Goal: Check status: Check status

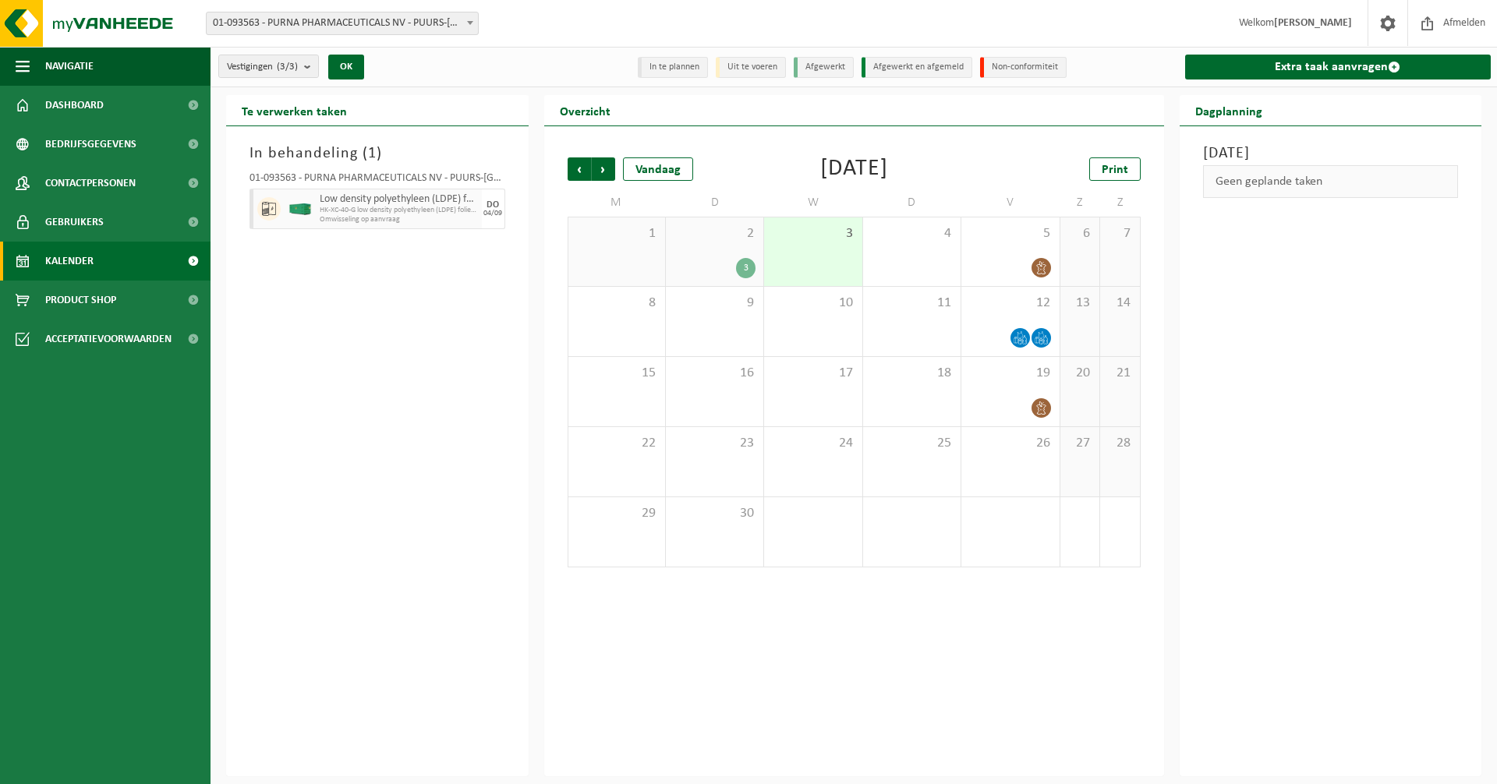
click at [708, 255] on div "2 3" at bounding box center [714, 251] width 97 height 69
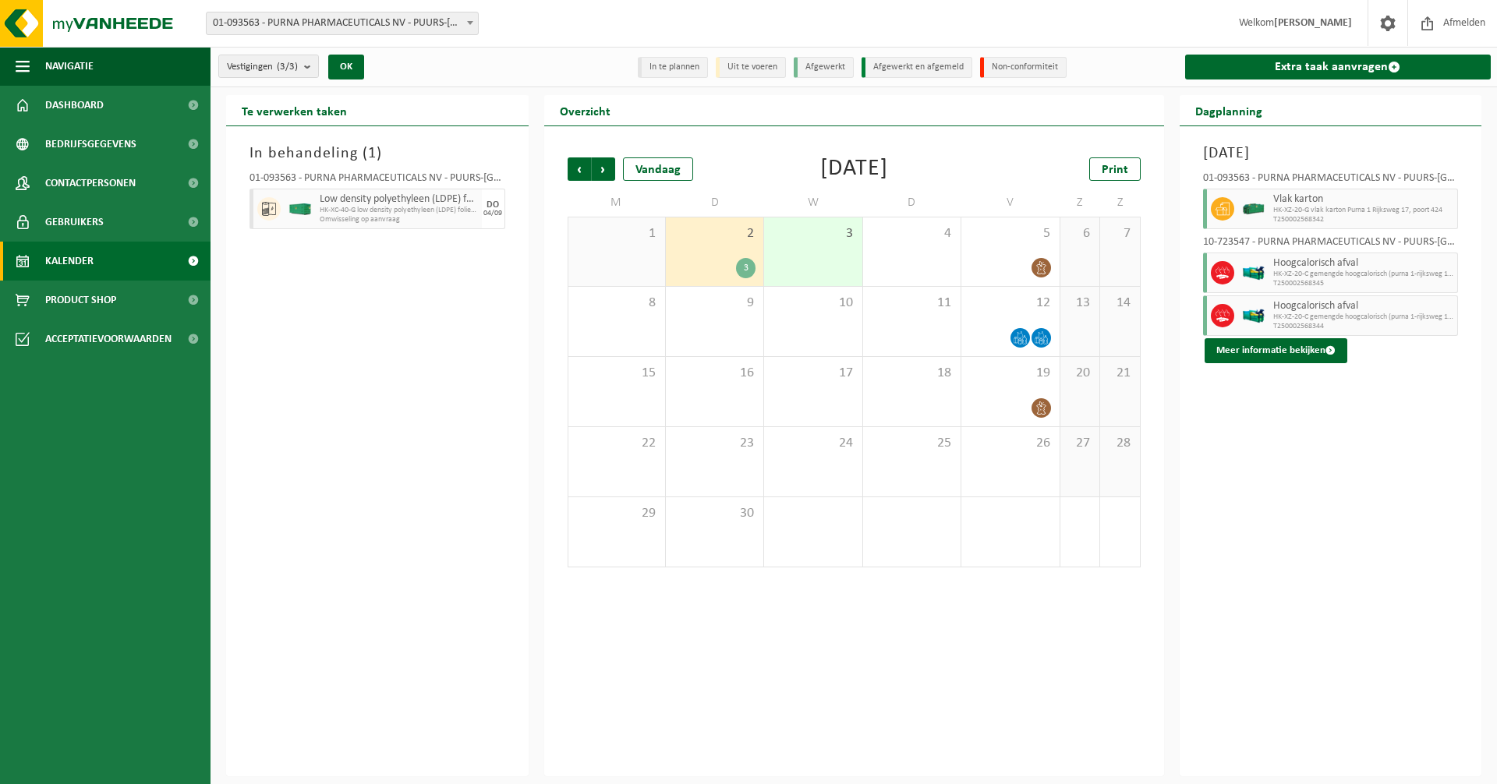
click at [709, 252] on div "2 3" at bounding box center [714, 251] width 97 height 69
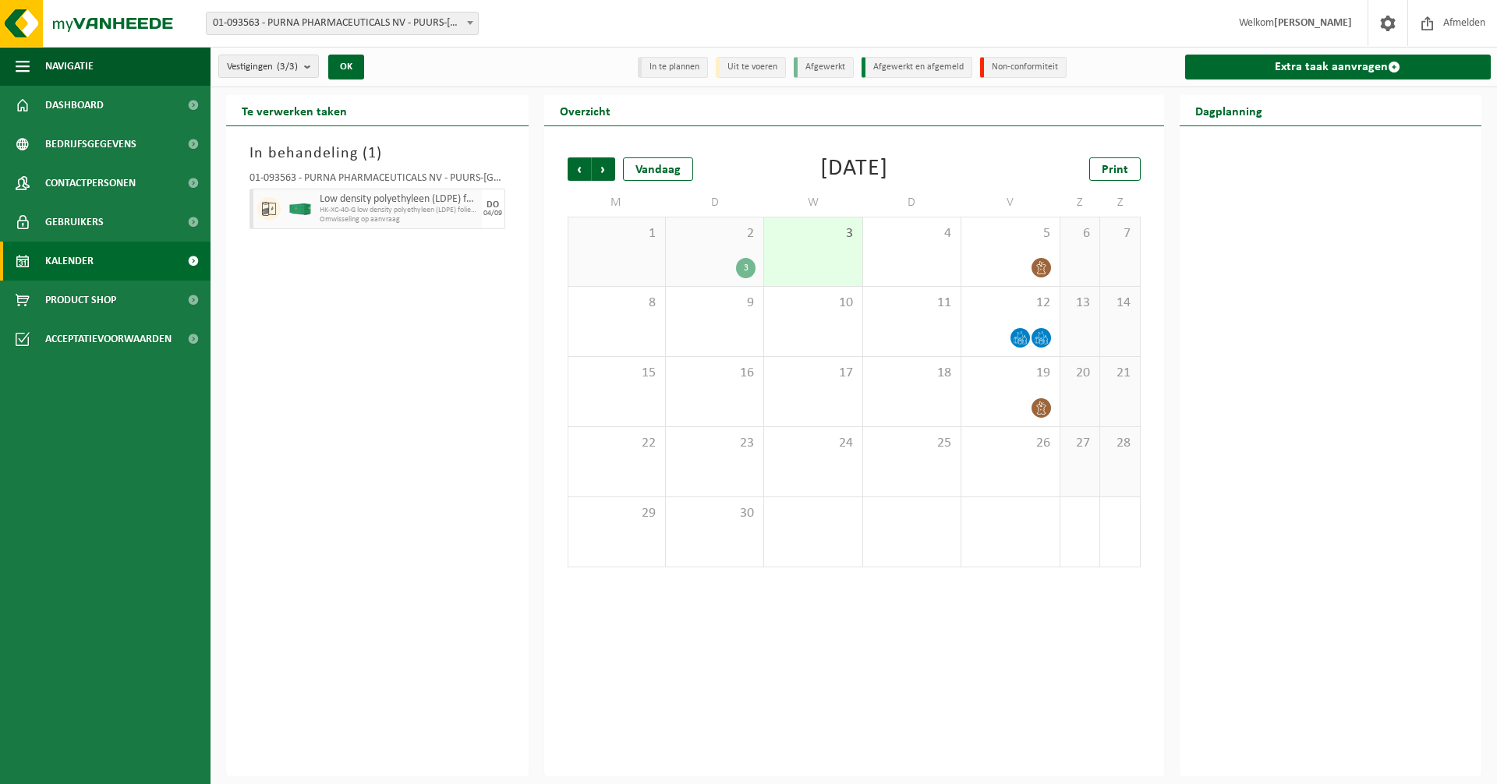
click at [713, 268] on div "3" at bounding box center [714, 268] width 82 height 20
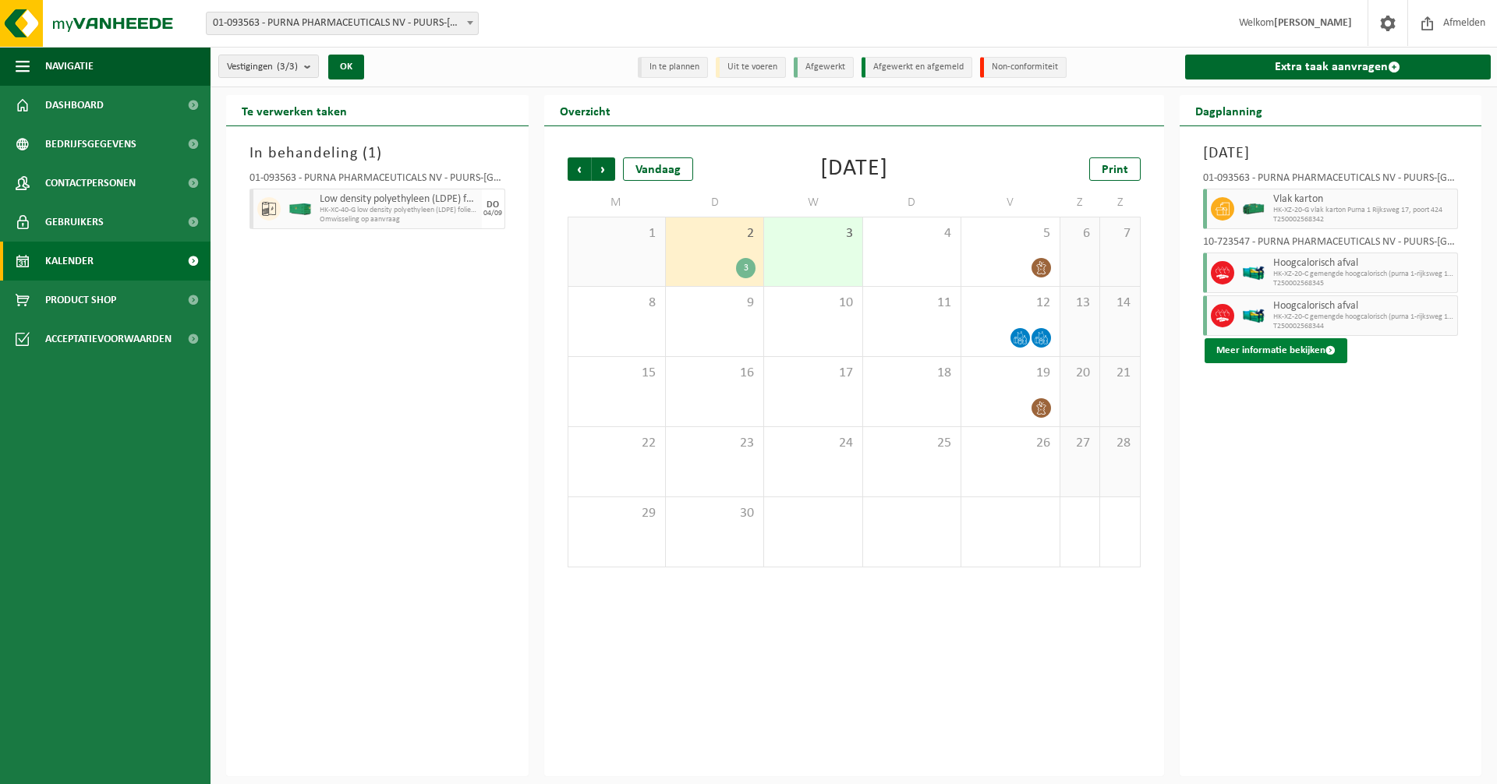
click at [1275, 349] on button "Meer informatie bekijken" at bounding box center [1275, 350] width 143 height 25
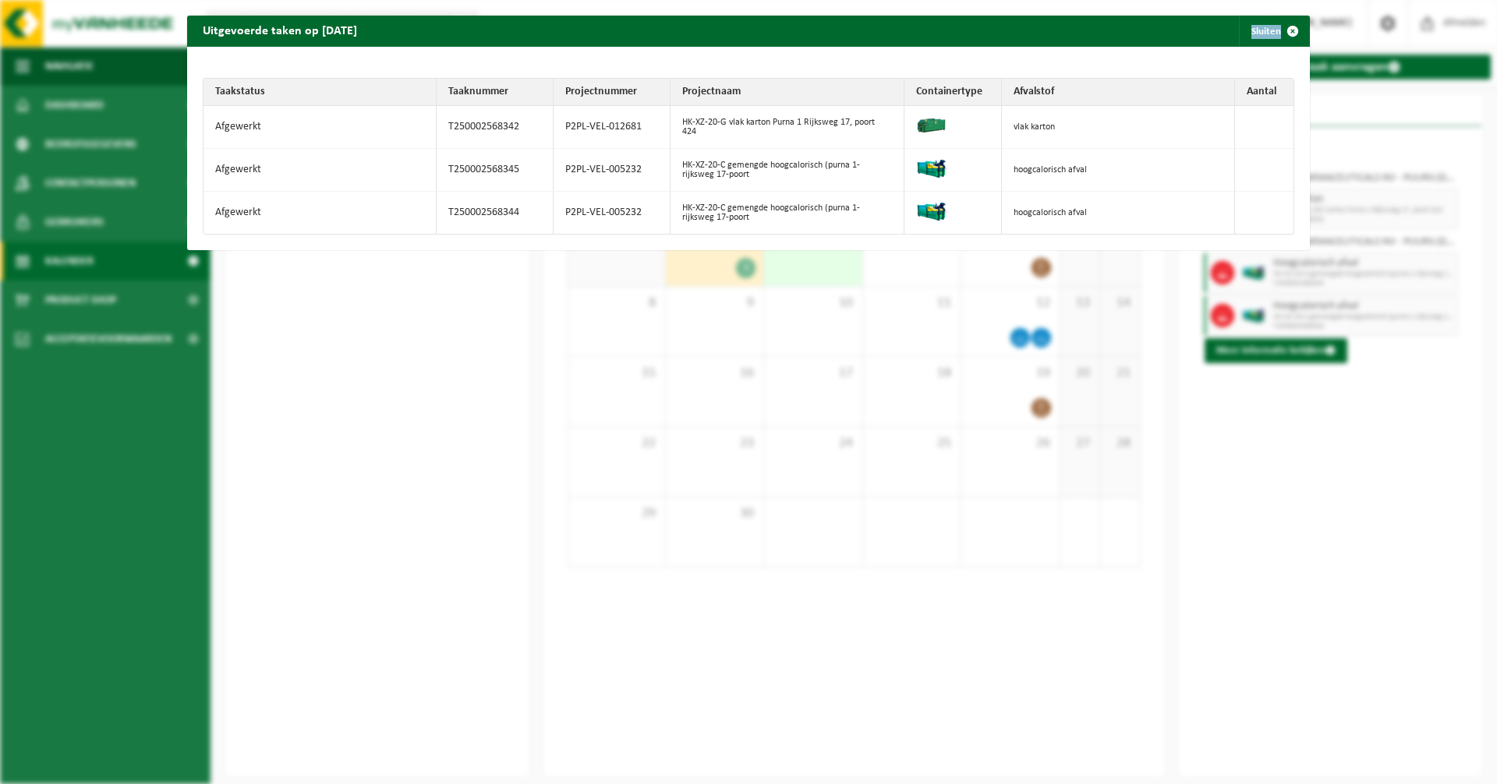
drag, startPoint x: 914, startPoint y: 33, endPoint x: 960, endPoint y: 401, distance: 370.8
click at [960, 401] on div "Uitgevoerde taken op 2025-09-02 Sluiten Taakstatus Taaknummer Projectnummer Pro…" at bounding box center [748, 392] width 1497 height 784
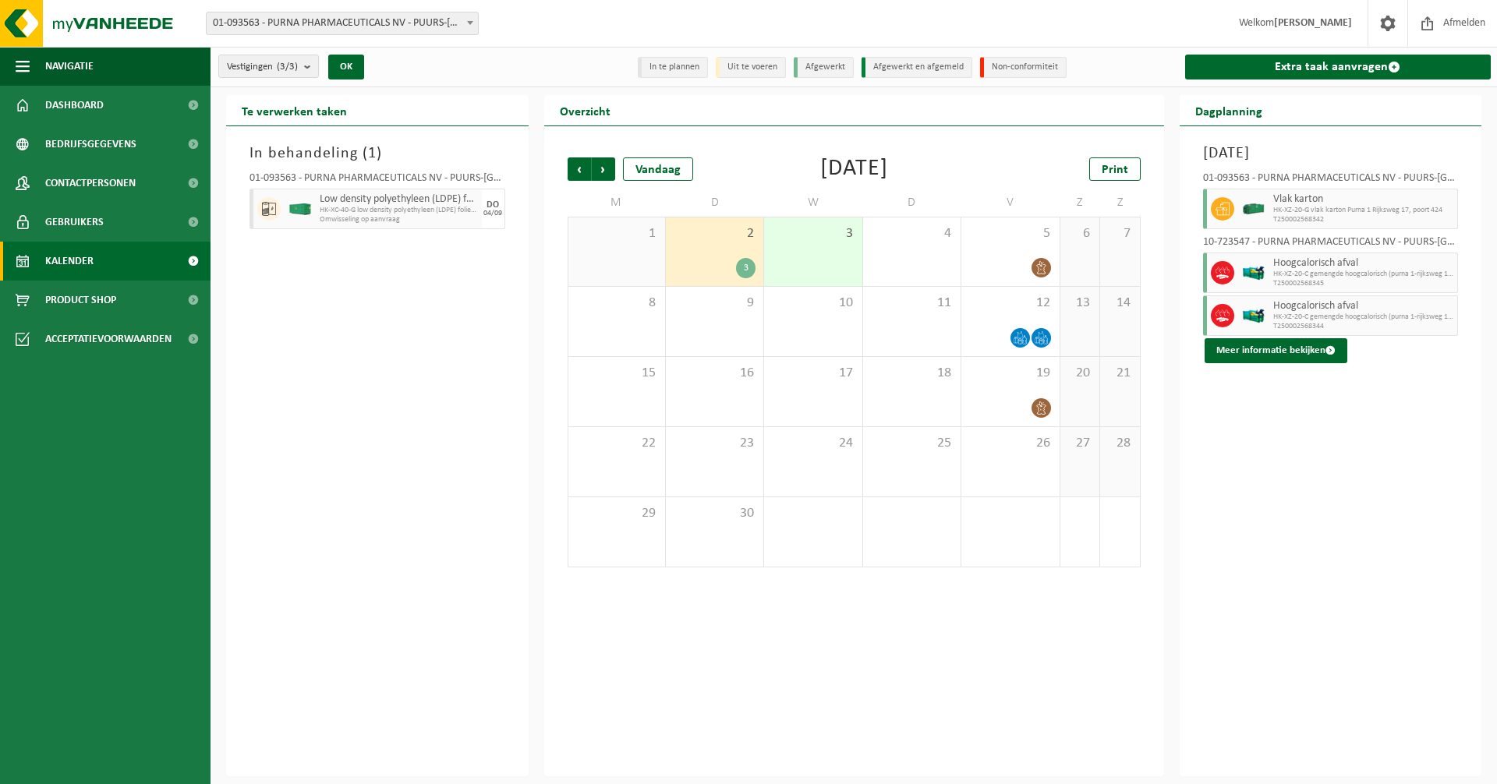
click at [1009, 134] on div "Vorige Volgende Vandaag September 2025 Print M D W D V Z Z 1 2 3 3 4 5 6 7 8 9 …" at bounding box center [854, 451] width 620 height 650
